Goal: Transaction & Acquisition: Obtain resource

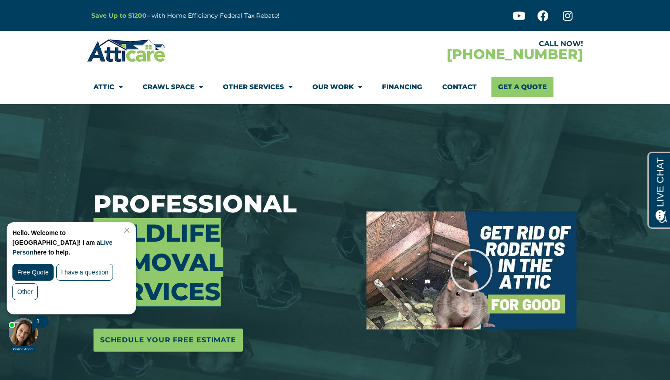
click at [132, 232] on link "Close Chat" at bounding box center [126, 230] width 12 height 7
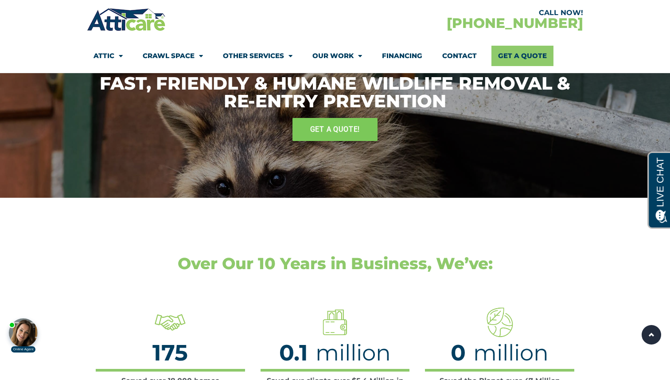
scroll to position [1656, 0]
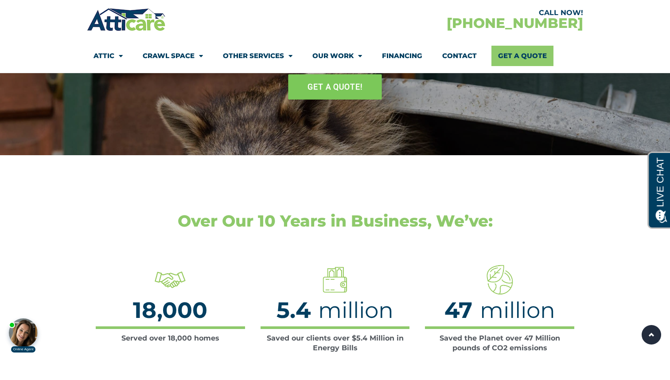
click at [355, 86] on span "GET A QUOTE!" at bounding box center [335, 87] width 55 height 16
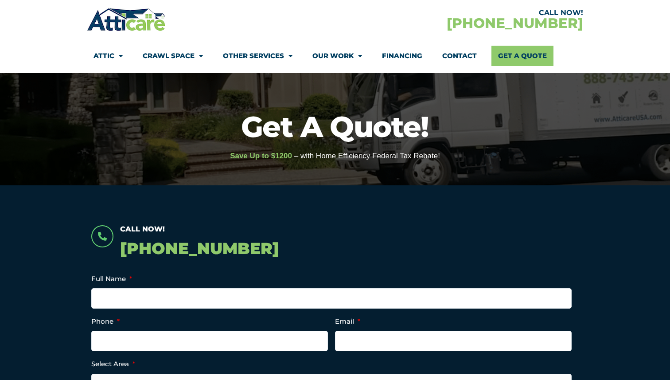
scroll to position [49, 0]
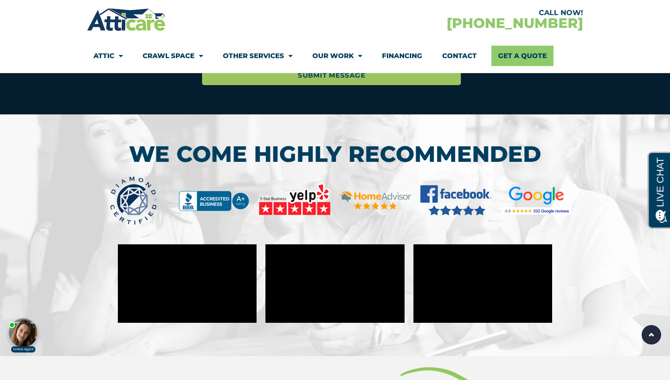
scroll to position [4323, 0]
